Goal: Task Accomplishment & Management: Manage account settings

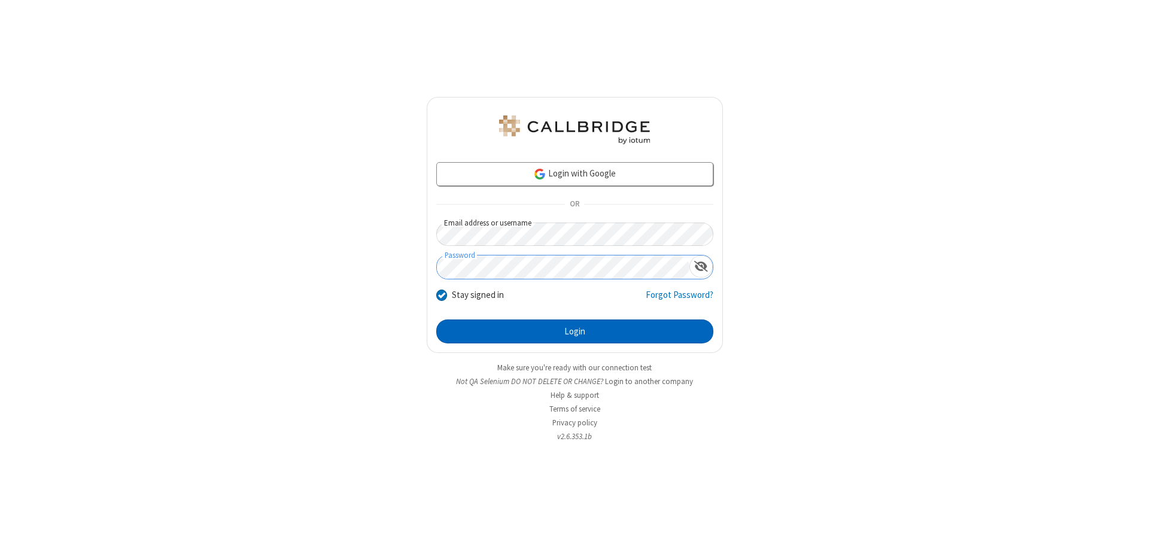
click at [574, 331] on button "Login" at bounding box center [574, 331] width 277 height 24
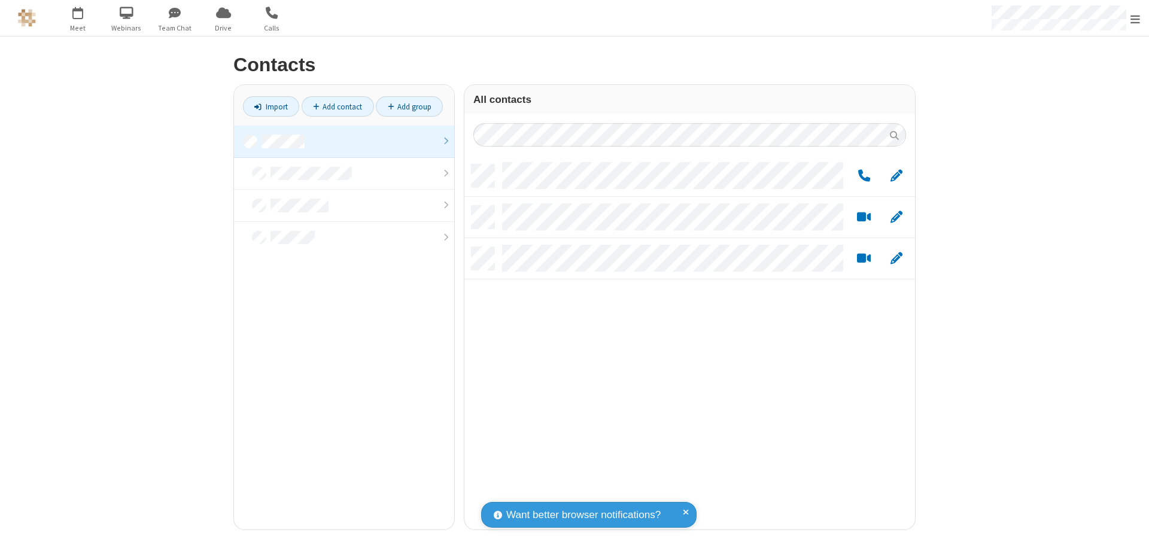
click at [344, 141] on link at bounding box center [344, 142] width 220 height 32
click at [896, 175] on span "Edit" at bounding box center [896, 176] width 12 height 15
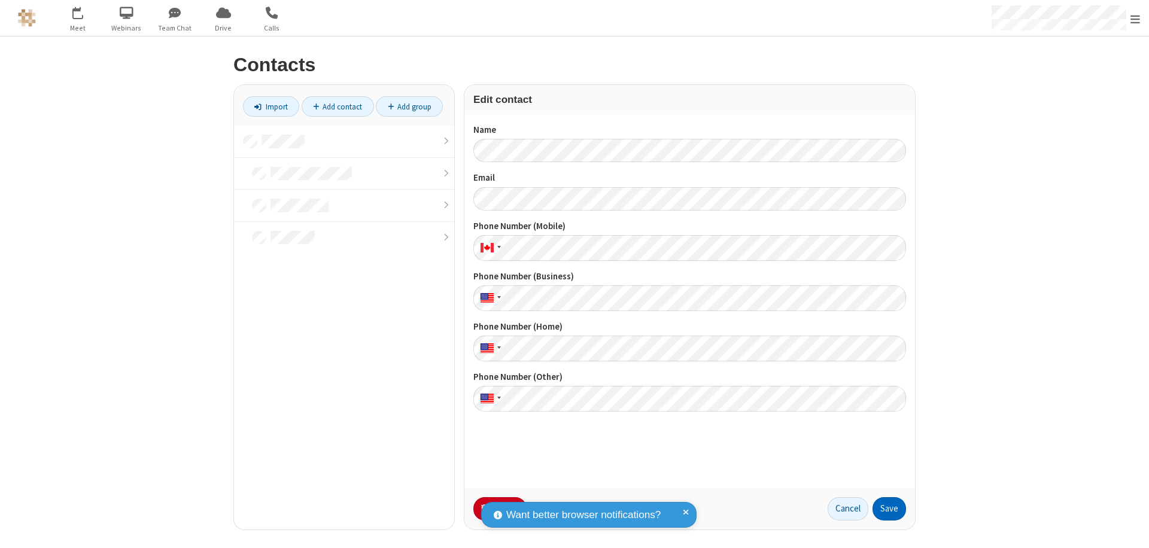
click at [889, 508] on button "Save" at bounding box center [888, 509] width 33 height 24
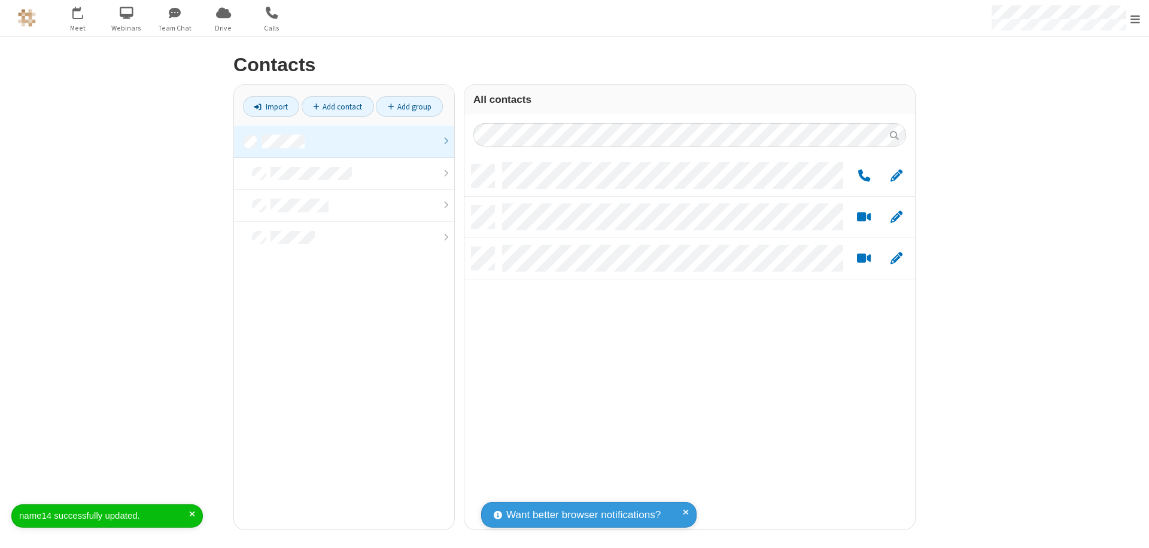
scroll to position [365, 441]
